Goal: Task Accomplishment & Management: Complete application form

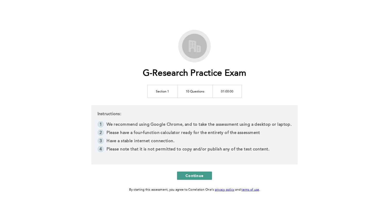
click at [194, 174] on span "Continue" at bounding box center [195, 175] width 18 height 5
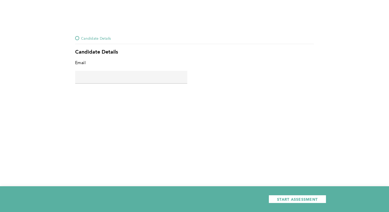
click at [132, 74] on input "text" at bounding box center [131, 77] width 112 height 12
type input "[EMAIL_ADDRESS][DOMAIN_NAME]"
click at [287, 204] on div "START ASSESSMENT" at bounding box center [194, 199] width 389 height 26
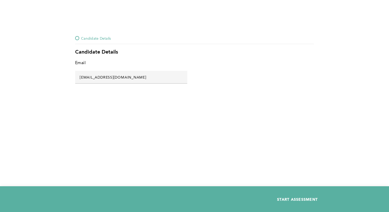
click at [288, 200] on span "START ASSESSMENT" at bounding box center [297, 199] width 41 height 5
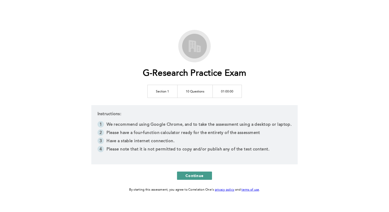
click at [192, 174] on span "Continue" at bounding box center [195, 175] width 18 height 5
